Goal: Check status: Check status

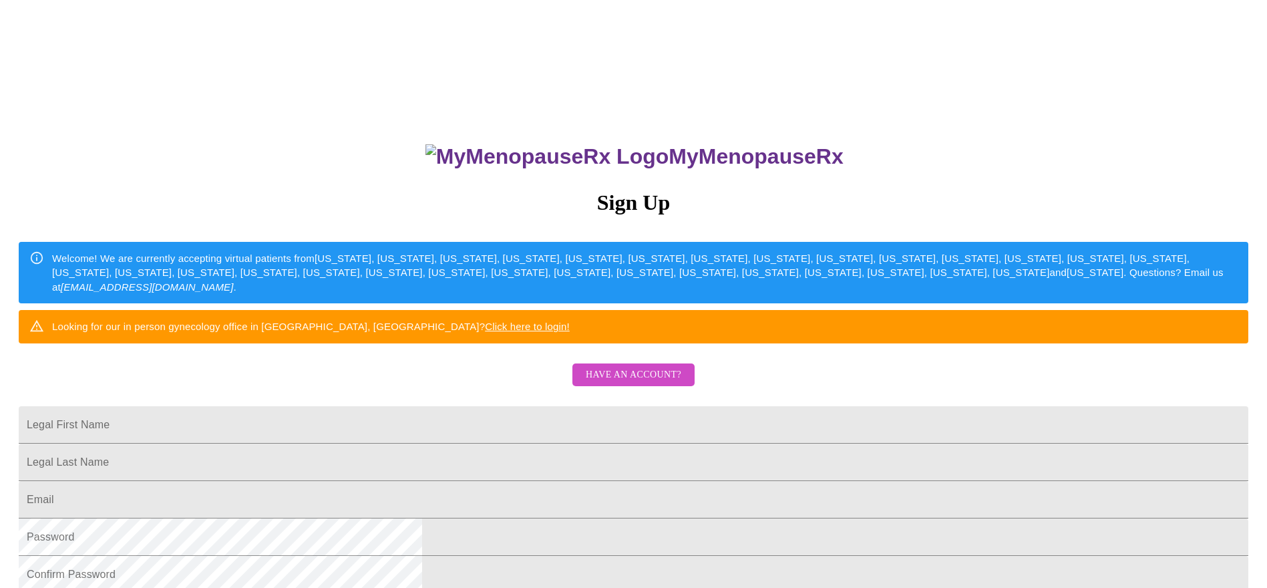
click at [636, 384] on span "Have an account?" at bounding box center [634, 375] width 96 height 17
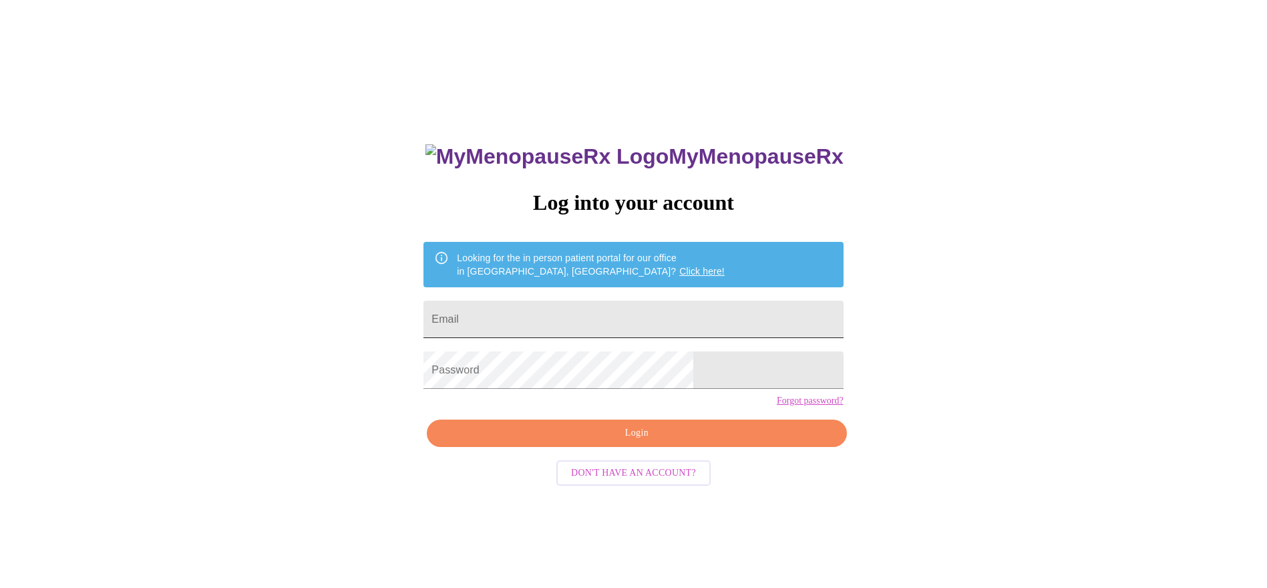
click at [619, 324] on input "Email" at bounding box center [634, 319] width 420 height 37
type input "[PERSON_NAME][EMAIL_ADDRESS][DOMAIN_NAME]"
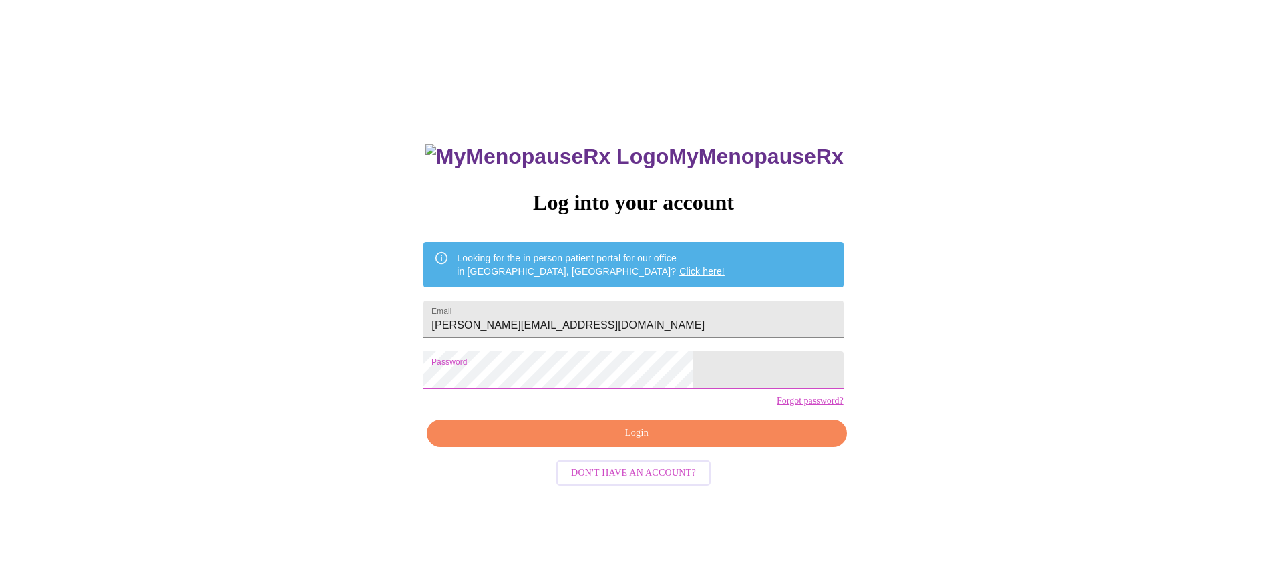
click at [615, 442] on span "Login" at bounding box center [636, 433] width 389 height 17
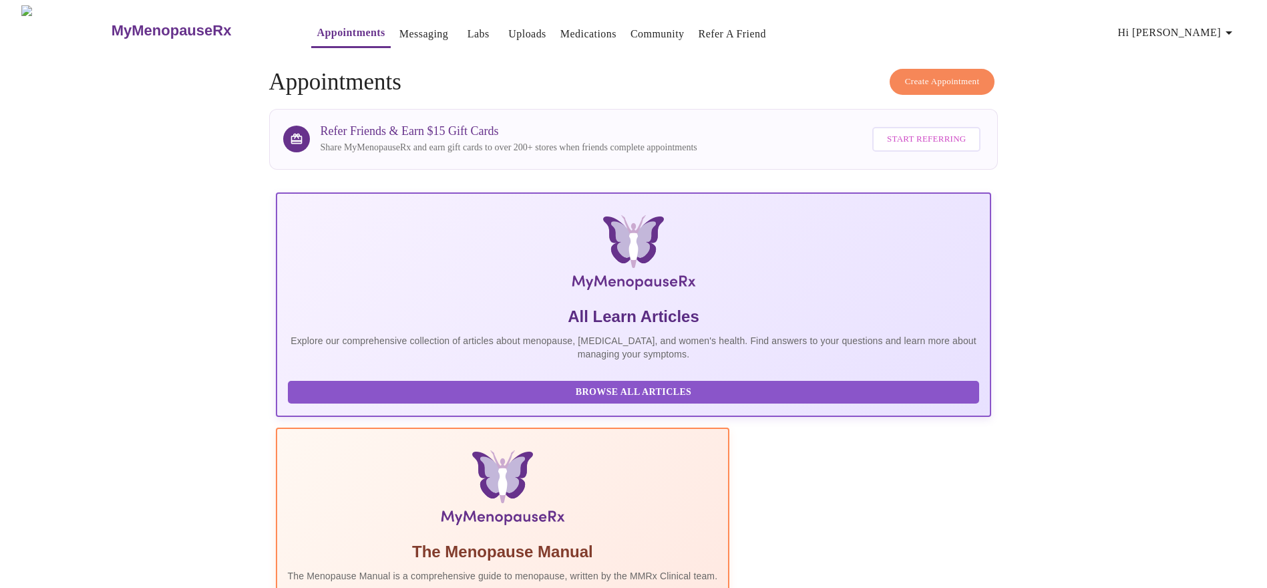
click at [462, 27] on span "Labs" at bounding box center [478, 34] width 32 height 19
click at [468, 25] on link "Labs" at bounding box center [479, 34] width 22 height 19
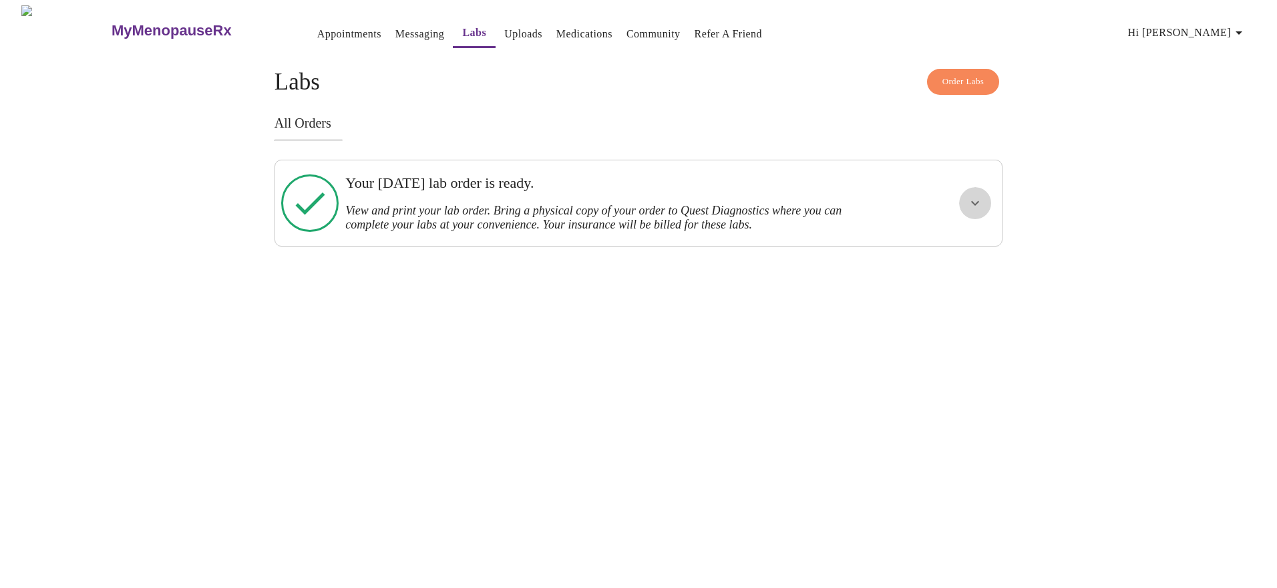
click at [979, 204] on icon "show more" at bounding box center [975, 203] width 16 height 16
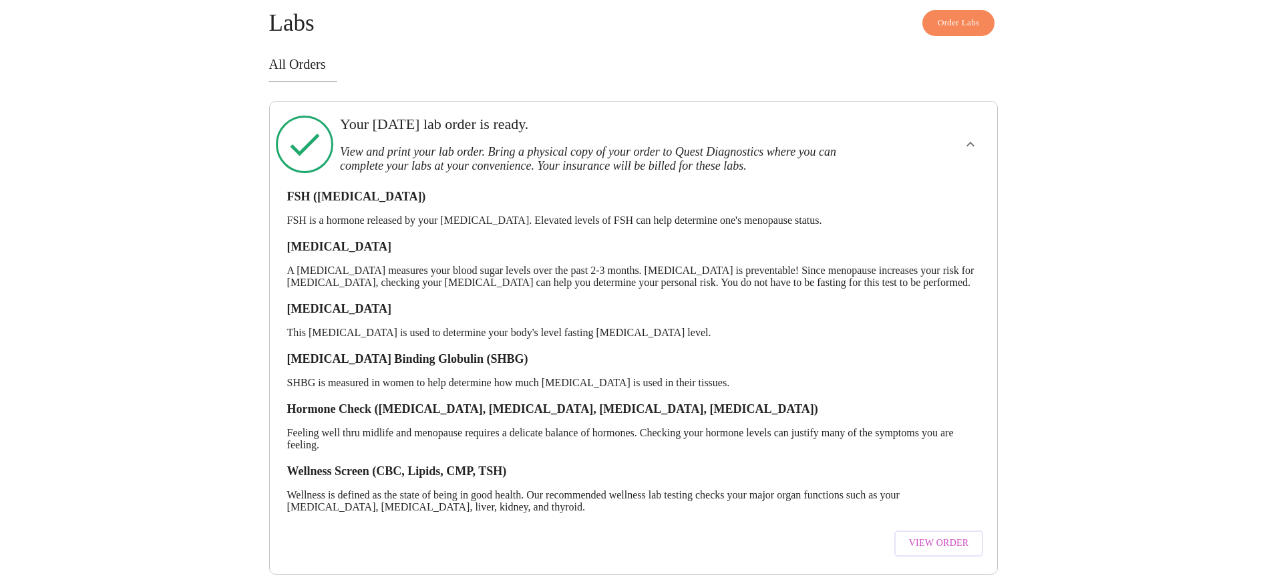
scroll to position [75, 0]
click at [955, 535] on span "View Order" at bounding box center [939, 543] width 60 height 17
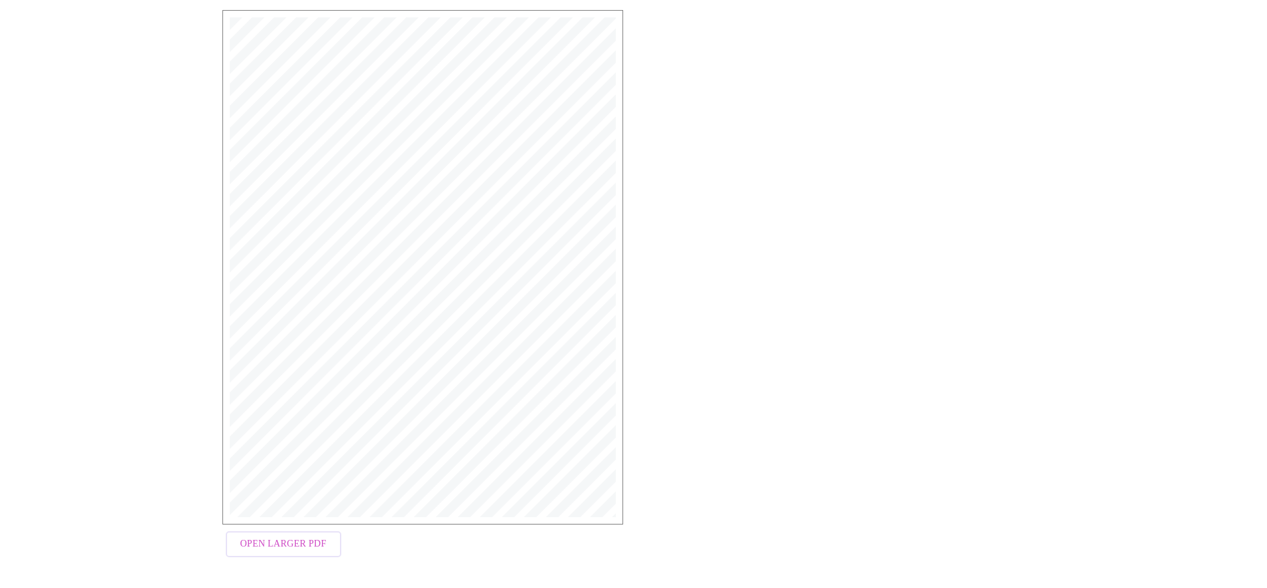
scroll to position [234, 0]
click at [301, 546] on span "Open Larger PDF" at bounding box center [284, 538] width 86 height 17
